Goal: Information Seeking & Learning: Learn about a topic

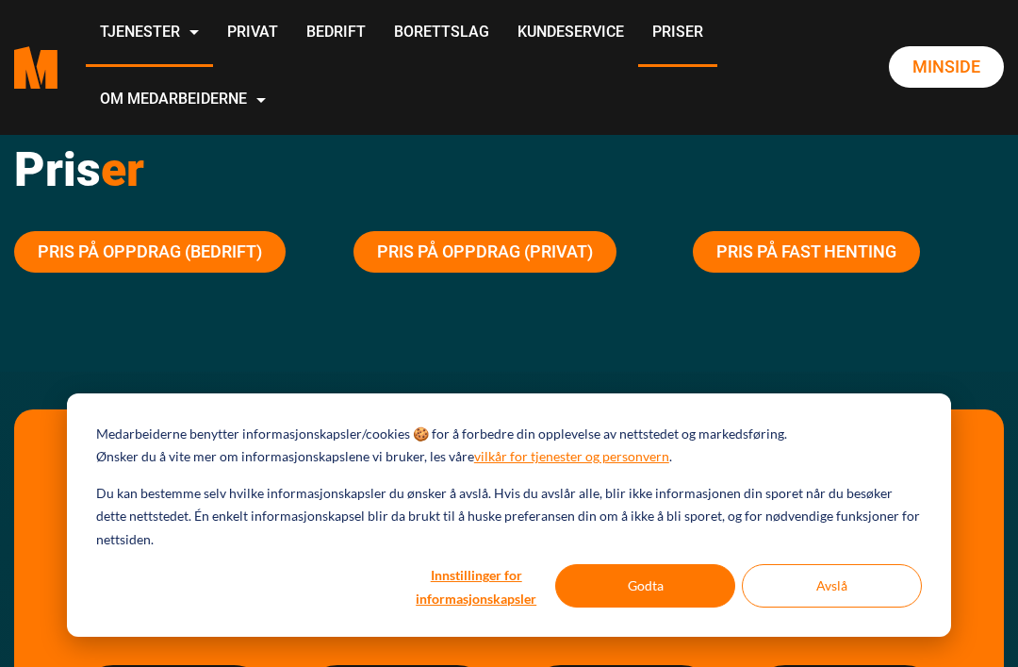
scroll to position [48, 0]
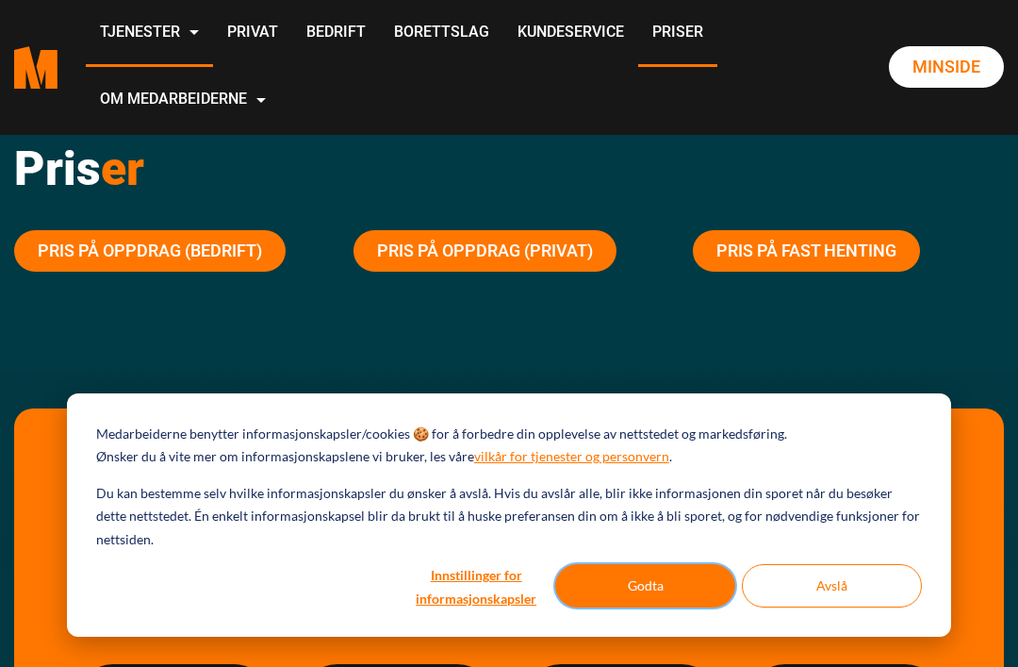
click at [672, 584] on button "Godta" at bounding box center [645, 585] width 180 height 43
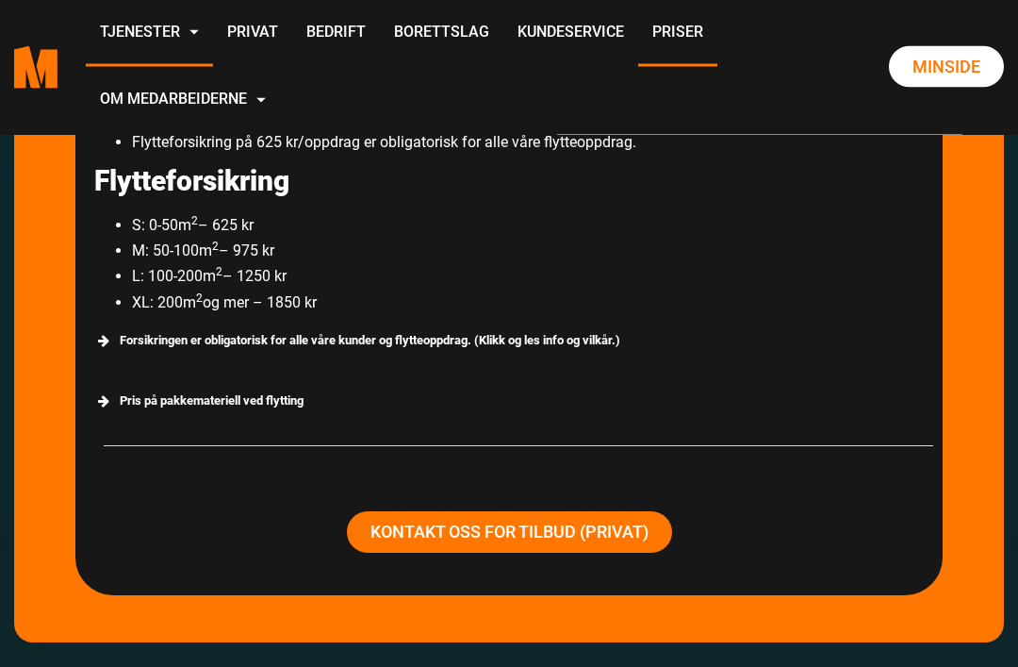
scroll to position [3414, 0]
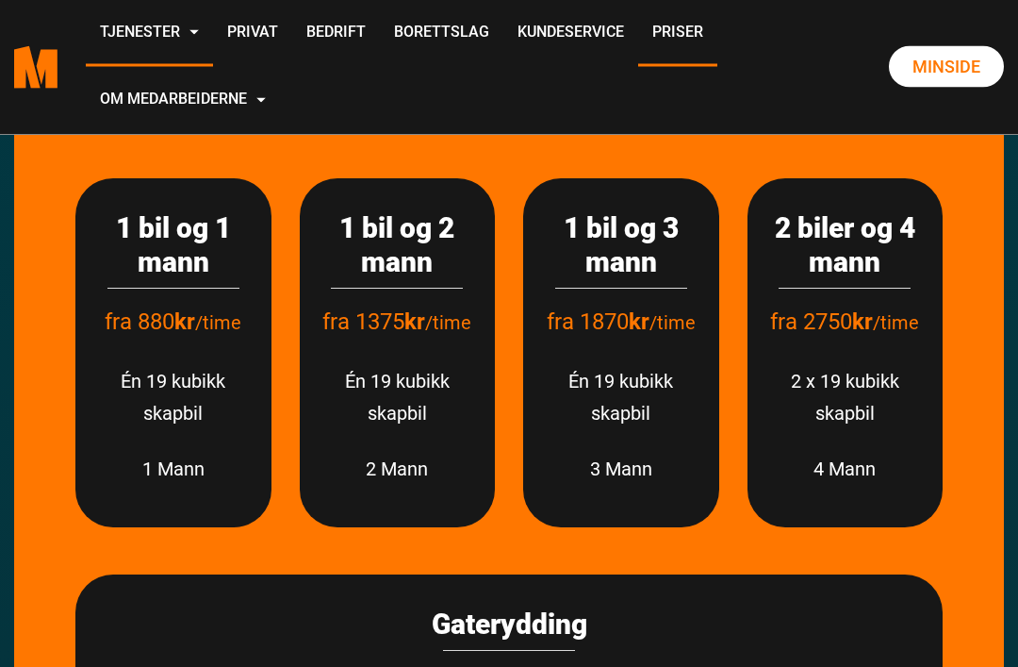
scroll to position [534, 0]
click at [292, 33] on link "Privat" at bounding box center [252, 33] width 79 height 67
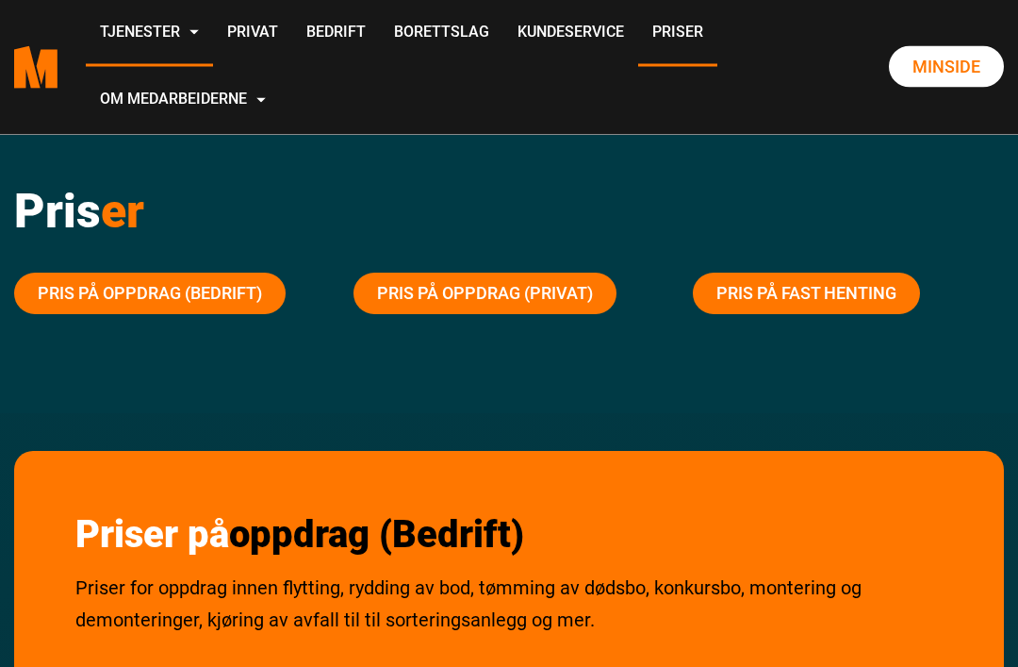
scroll to position [0, 0]
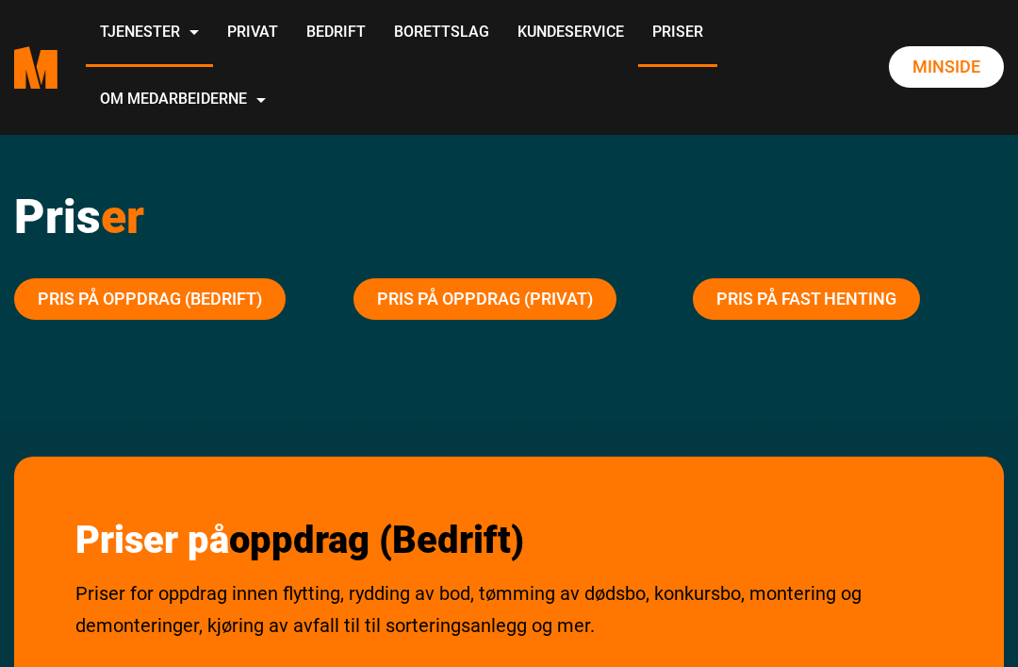
click at [533, 302] on link "Pris på oppdrag (Privat)" at bounding box center [485, 298] width 263 height 41
click at [292, 32] on link "Privat" at bounding box center [252, 33] width 79 height 67
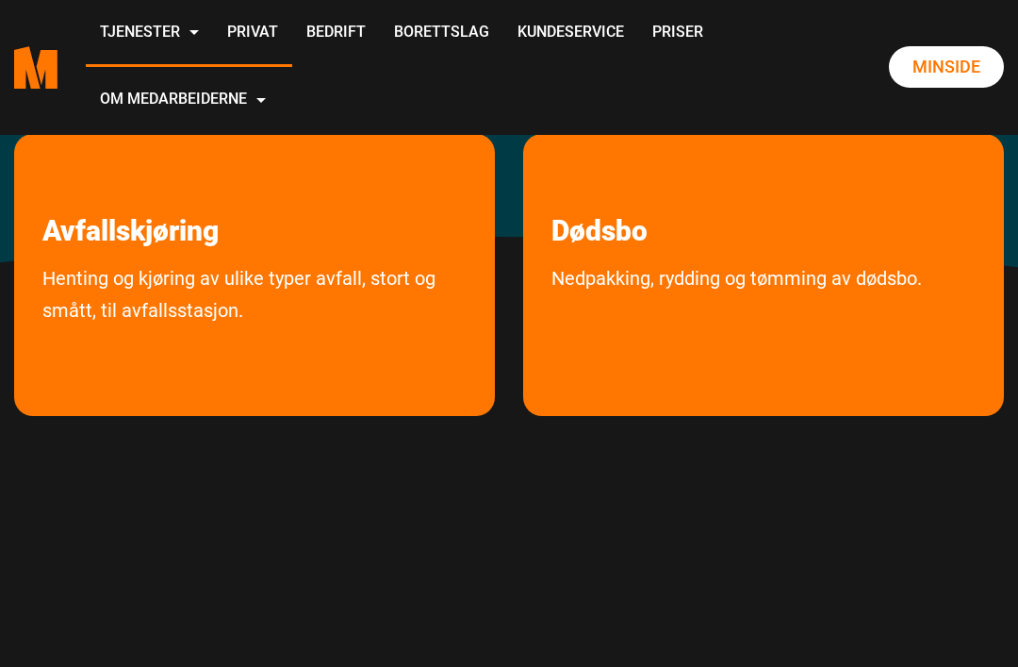
scroll to position [512, 0]
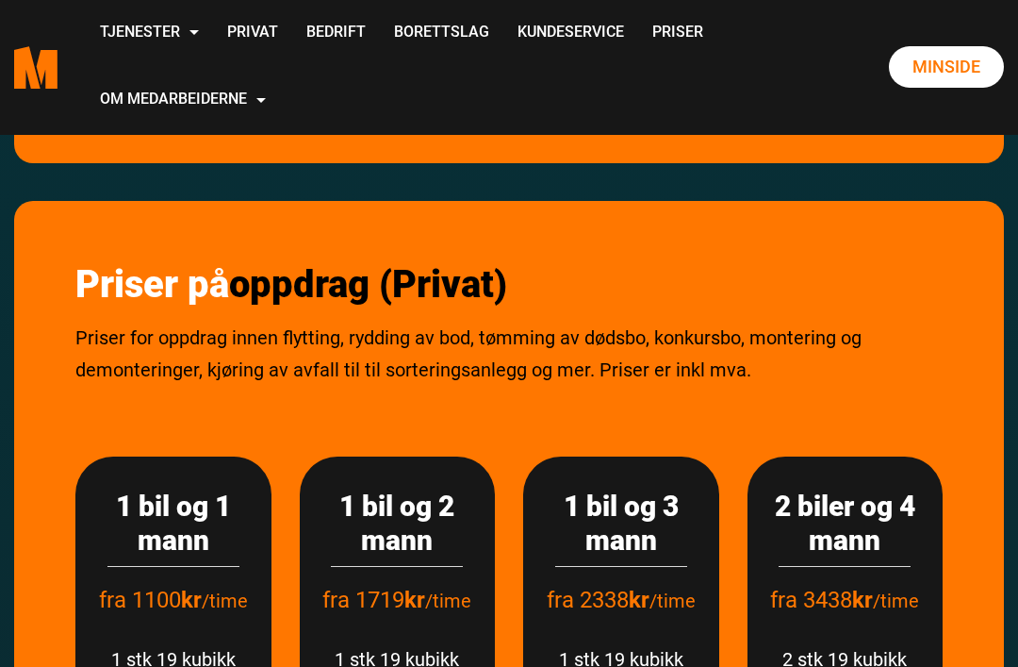
scroll to position [2129, 0]
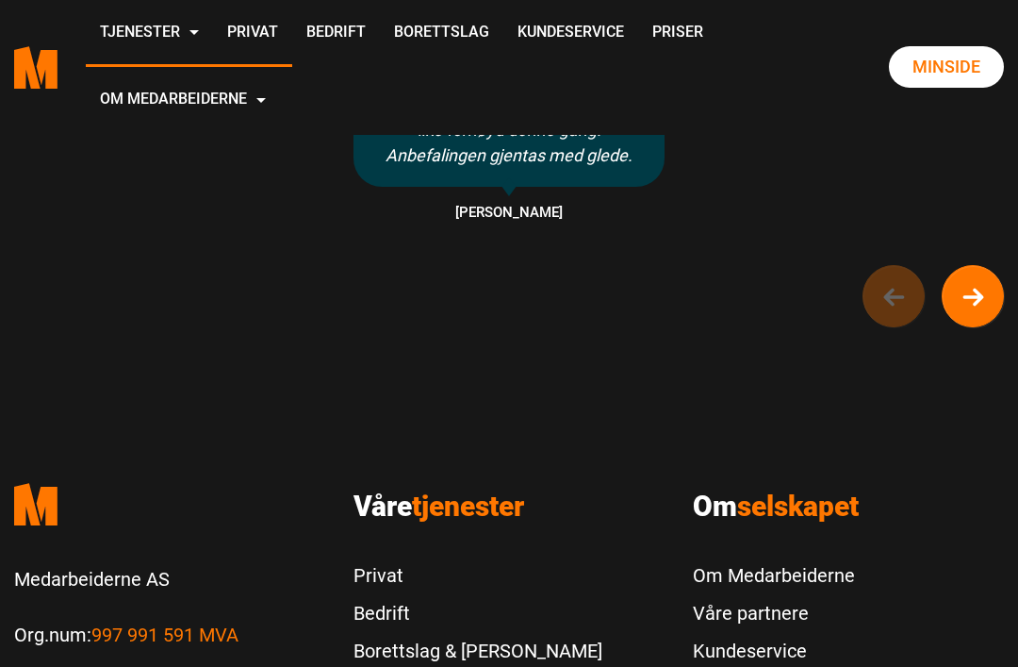
scroll to position [1630, 0]
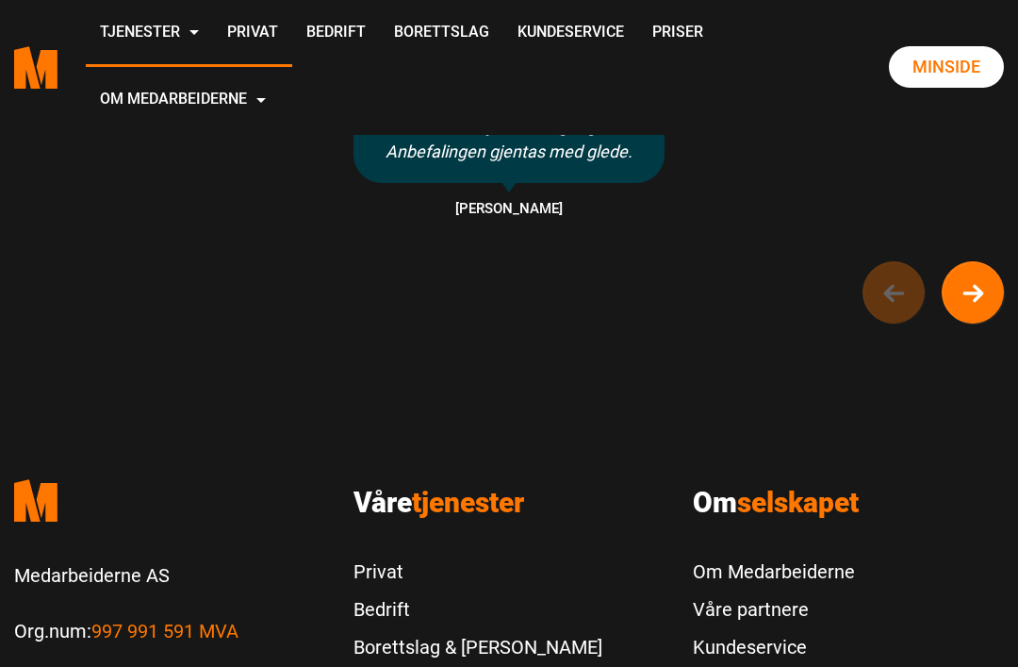
click at [892, 323] on div "Godt fornøyd med flyttehjelpen vi fikk. Rask svar på forespørsel, ryddig estima…" at bounding box center [509, 82] width 1018 height 484
click at [910, 316] on div "Godt fornøyd med flyttehjelpen vi fikk. Rask svar på forespørsel, ryddig estima…" at bounding box center [509, 82] width 1018 height 484
click at [906, 311] on div "Godt fornøyd med flyttehjelpen vi fikk. Rask svar på forespørsel, ryddig estima…" at bounding box center [509, 82] width 1018 height 484
click at [900, 321] on div "Godt fornøyd med flyttehjelpen vi fikk. Rask svar på forespørsel, ryddig estima…" at bounding box center [509, 82] width 1018 height 484
click at [1008, 259] on div "Godt fornøyd med flyttehjelpen vi fikk. Rask svar på forespørsel, ryddig estima…" at bounding box center [509, 82] width 1018 height 484
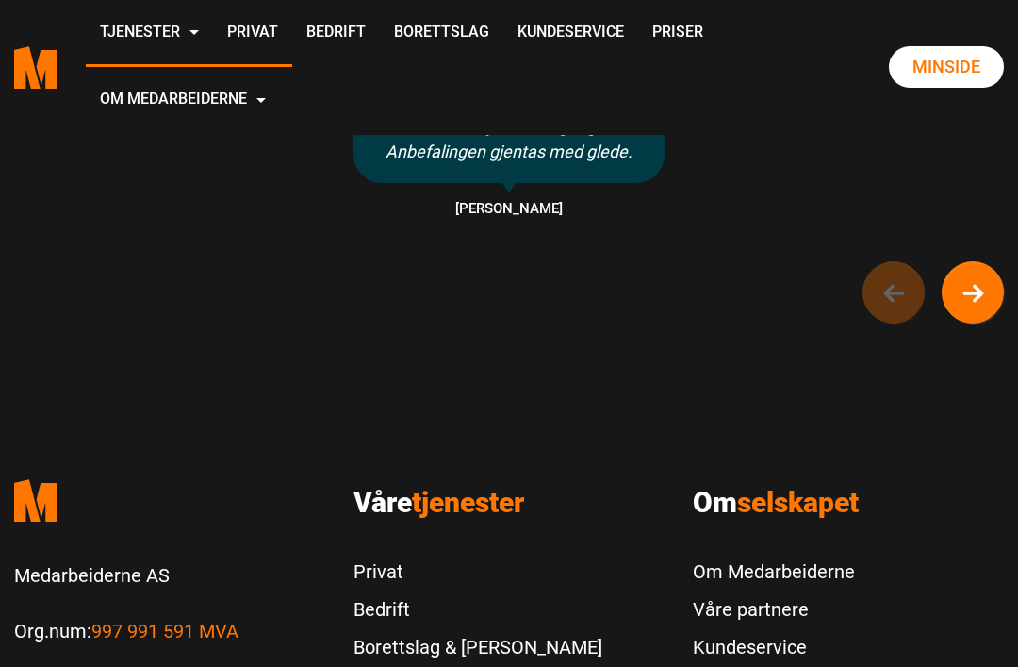
click at [980, 314] on circle "Next button of carousel" at bounding box center [974, 293] width 61 height 61
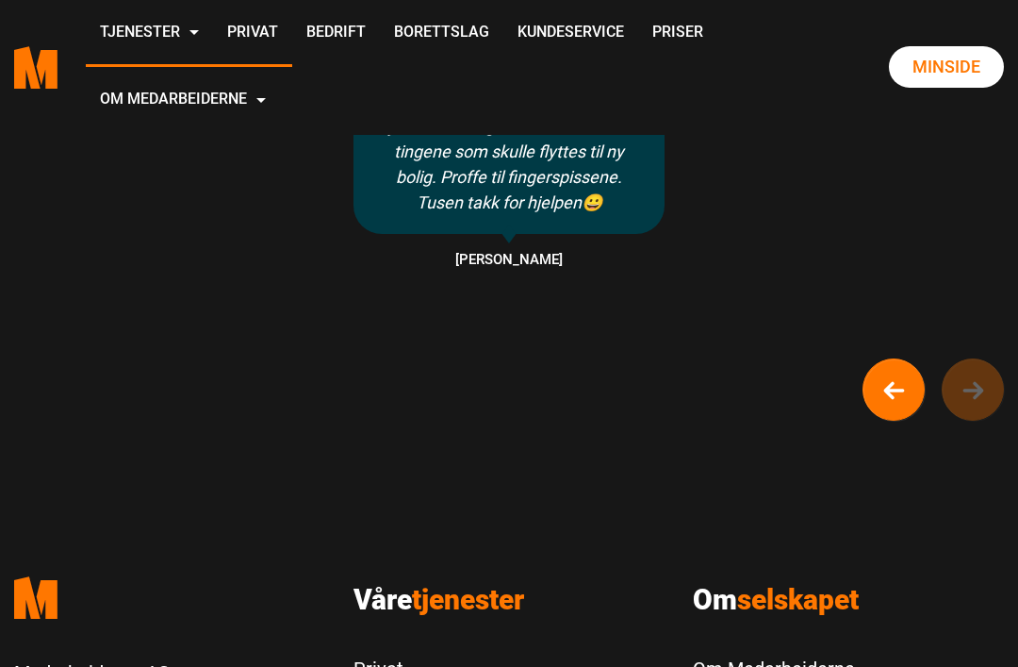
click at [977, 420] on div "Godt fornøyd med flyttehjelpen vi fikk. Rask svar på forespørsel, ryddig estima…" at bounding box center [509, 130] width 1018 height 581
click at [972, 408] on div "Godt fornøyd med flyttehjelpen vi fikk. Rask svar på forespørsel, ryddig estima…" at bounding box center [509, 130] width 1018 height 581
click at [5, 320] on div "Godt fornøyd med flyttehjelpen vi fikk. Rask svar på forespørsel, ryddig estima…" at bounding box center [509, 80] width 1018 height 480
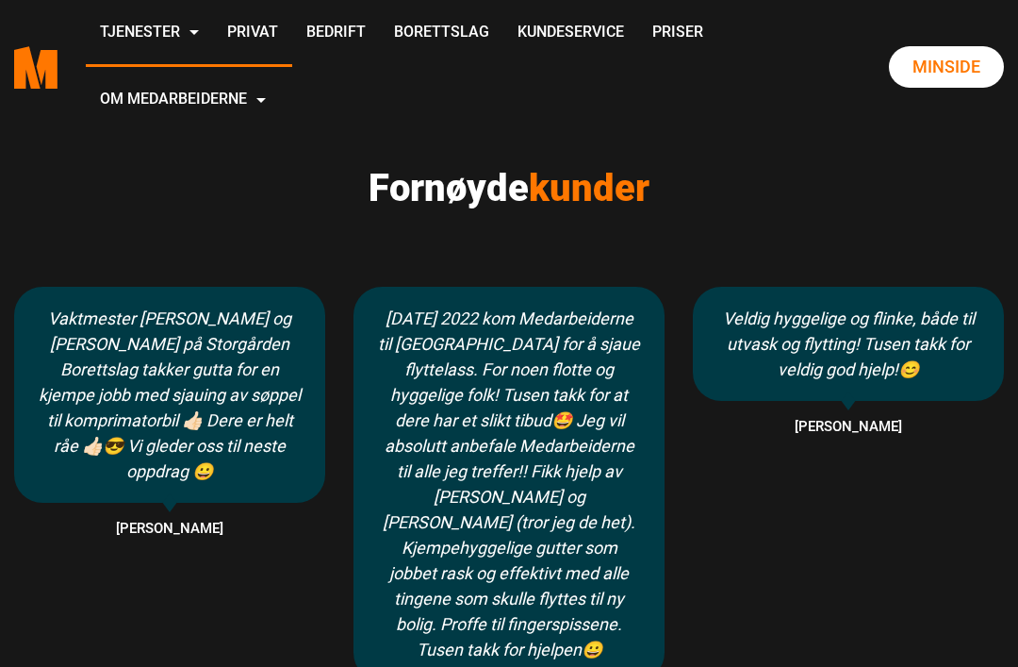
scroll to position [1181, 0]
